Goal: Task Accomplishment & Management: Manage account settings

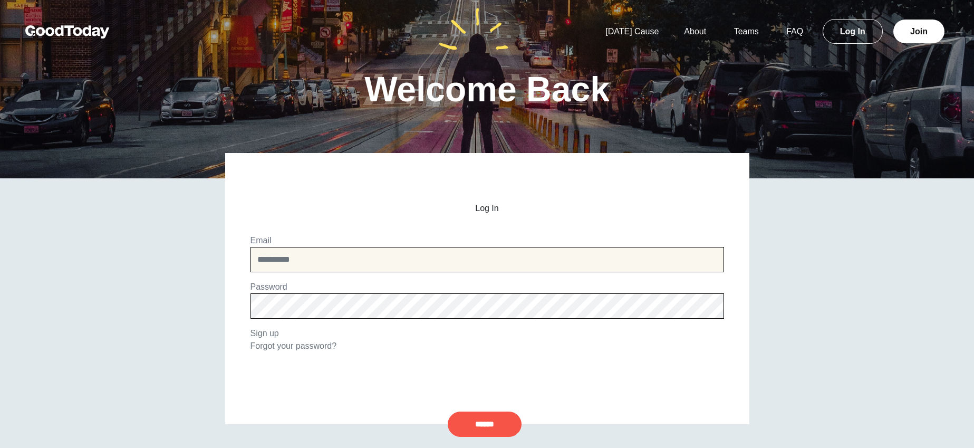
click at [376, 259] on input "email" at bounding box center [486, 259] width 473 height 25
type input "**********"
